Goal: Task Accomplishment & Management: Manage account settings

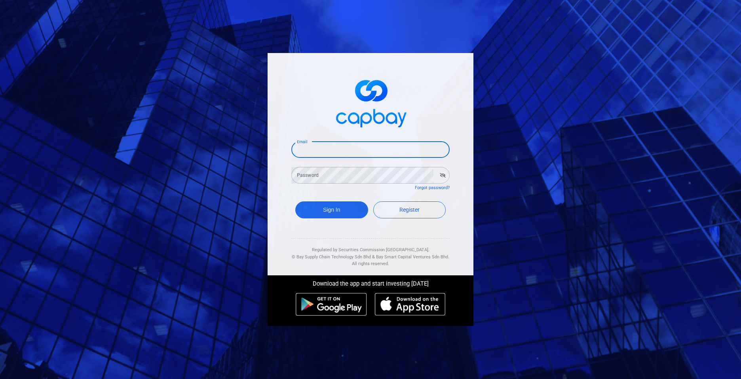
click at [338, 152] on input "Email" at bounding box center [370, 149] width 158 height 17
type input "[EMAIL_ADDRESS][DOMAIN_NAME]"
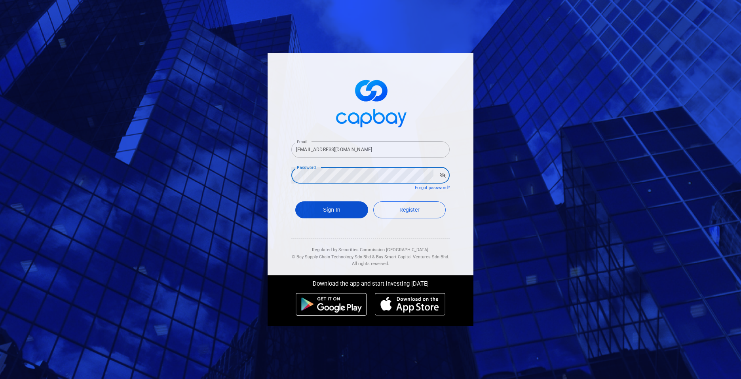
click at [332, 206] on button "Sign In" at bounding box center [331, 209] width 73 height 17
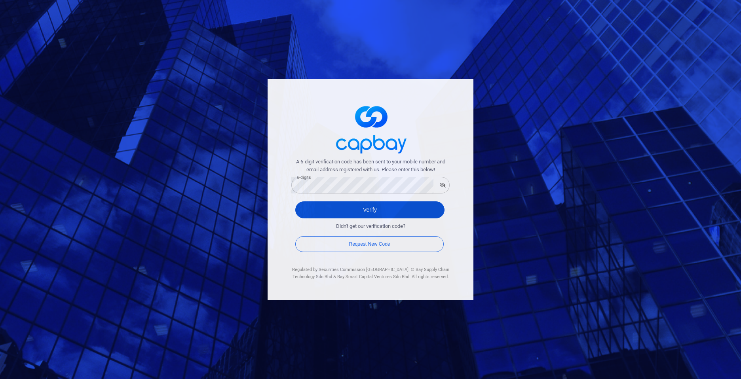
click at [361, 212] on button "Verify" at bounding box center [369, 209] width 149 height 17
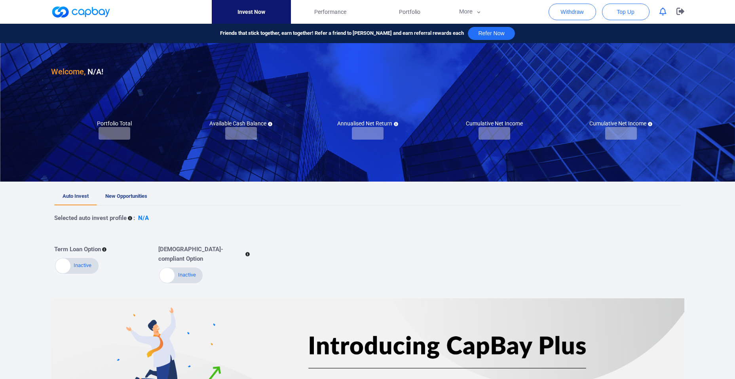
checkbox input "true"
